Goal: Register for event/course

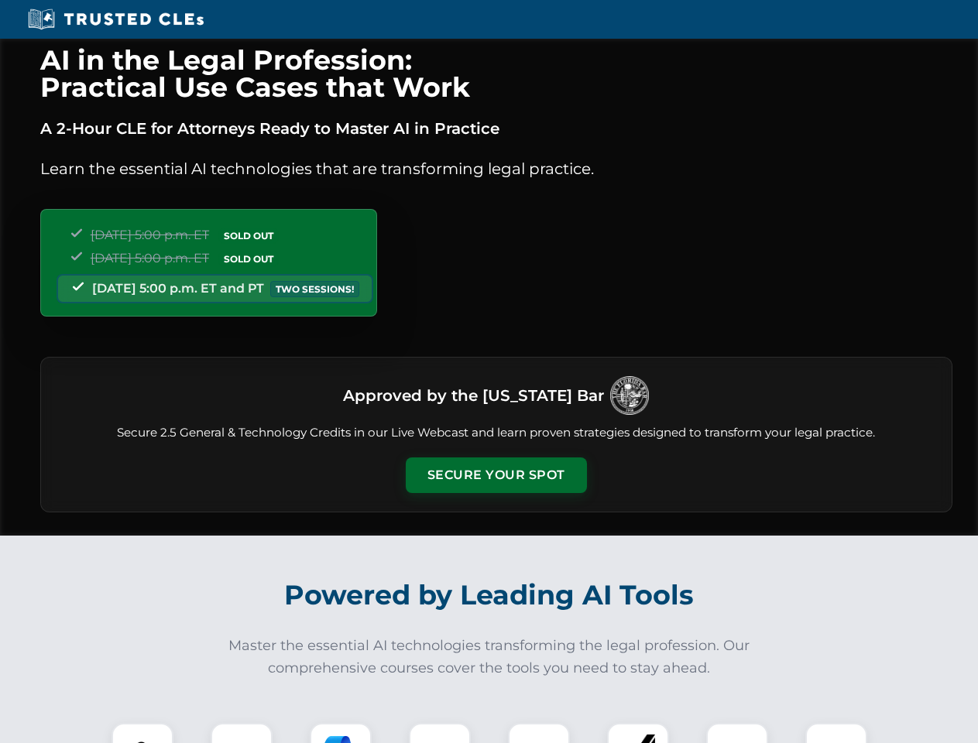
click at [495, 475] on button "Secure Your Spot" at bounding box center [496, 476] width 181 height 36
click at [142, 733] on img at bounding box center [142, 754] width 45 height 45
click at [242, 733] on div at bounding box center [242, 754] width 62 height 62
